Goal: Task Accomplishment & Management: Manage account settings

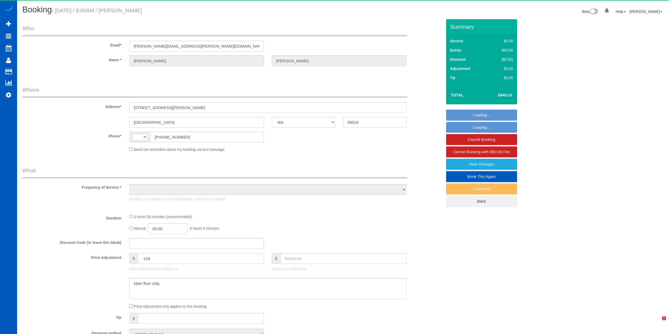
select select "WA"
select select "string:[GEOGRAPHIC_DATA]"
select select "object:1107"
select select "string:fspay-79afde25-48c5-438d-b0ba-76278a093a89"
select select "199"
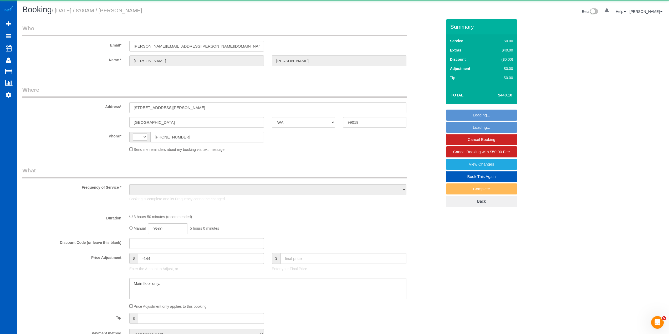
select select "5501"
select select "4"
select select "5"
select select "spot1"
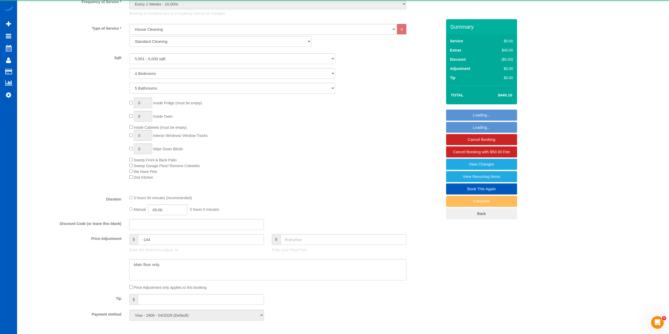
select select "5501"
select select "4"
select select "5"
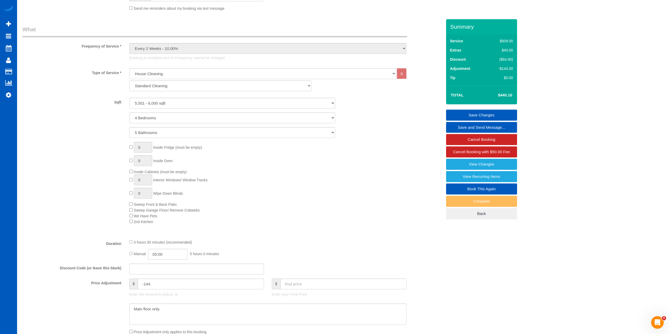
scroll to position [163, 0]
